Goal: Task Accomplishment & Management: Complete application form

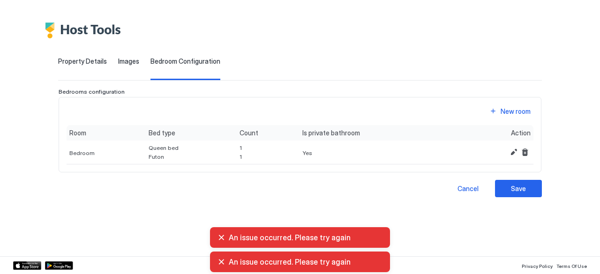
click at [332, 220] on div "**********" at bounding box center [300, 137] width 600 height 274
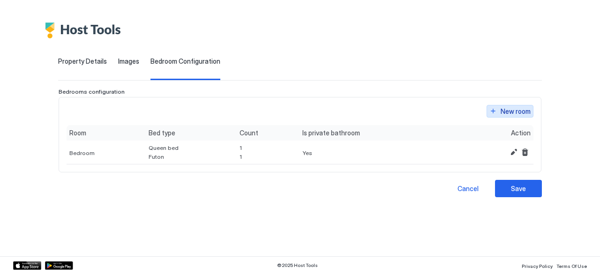
click at [508, 106] on div "New room" at bounding box center [516, 111] width 30 height 10
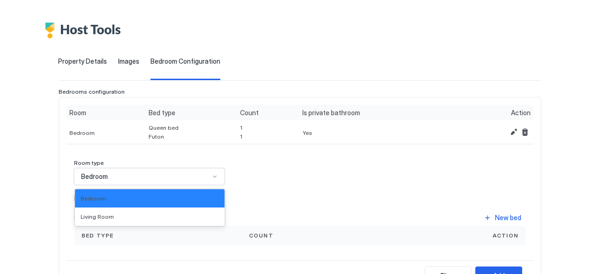
click at [182, 176] on div "Bedroom" at bounding box center [145, 177] width 129 height 8
click at [163, 215] on div "Living Room" at bounding box center [150, 216] width 138 height 7
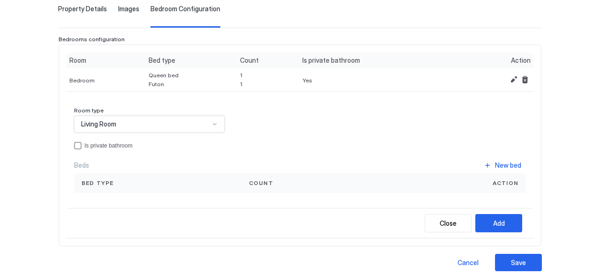
scroll to position [68, 0]
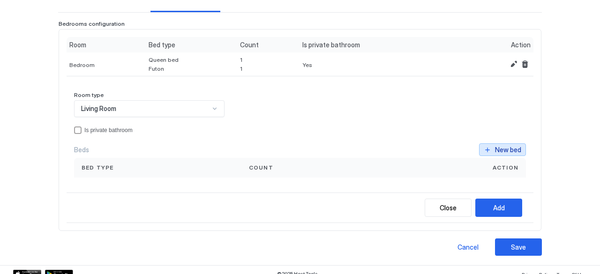
click at [502, 151] on div "New bed" at bounding box center [508, 150] width 26 height 10
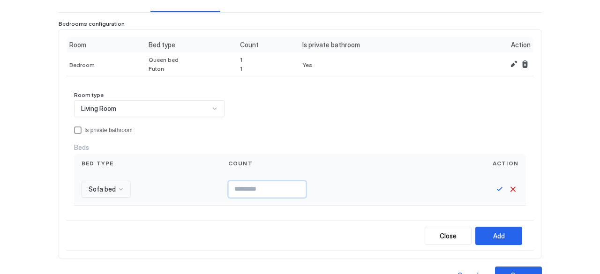
click at [259, 184] on input "Input Field" at bounding box center [267, 190] width 77 height 16
type input "*"
click at [494, 191] on button "Save" at bounding box center [499, 189] width 11 height 11
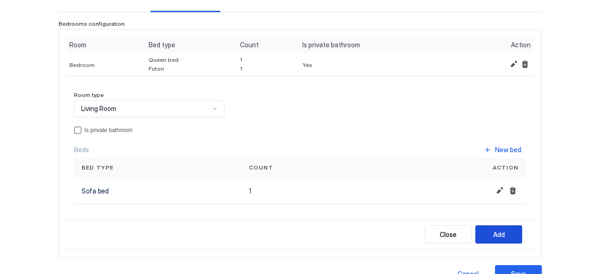
click at [488, 240] on button "Add" at bounding box center [499, 235] width 47 height 18
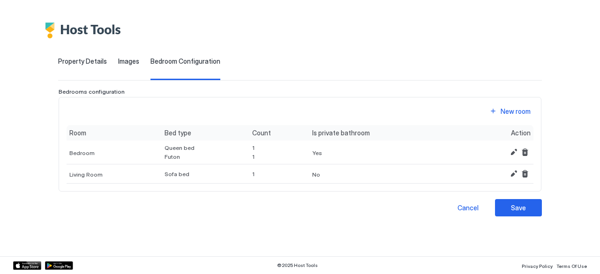
scroll to position [0, 0]
click at [521, 211] on div "Save" at bounding box center [518, 208] width 15 height 10
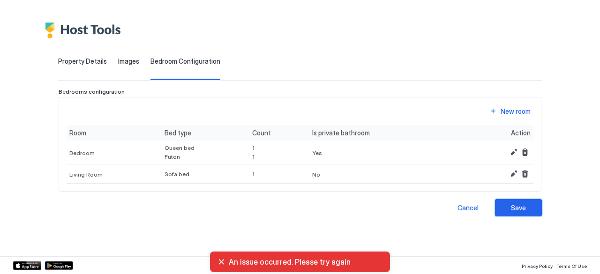
click at [521, 211] on div "Save" at bounding box center [518, 208] width 15 height 10
click at [521, 211] on div "Saving" at bounding box center [525, 208] width 20 height 10
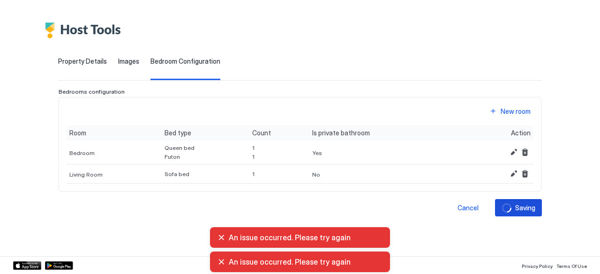
click at [521, 211] on div "Saving" at bounding box center [525, 208] width 20 height 10
